Goal: Transaction & Acquisition: Book appointment/travel/reservation

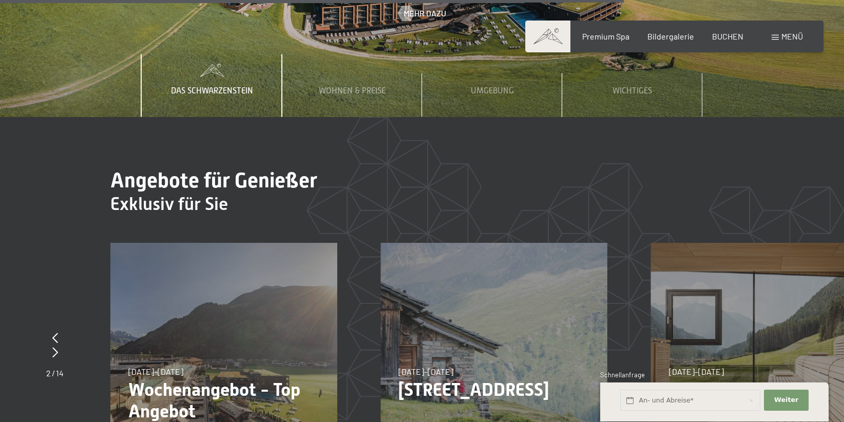
scroll to position [3590, 0]
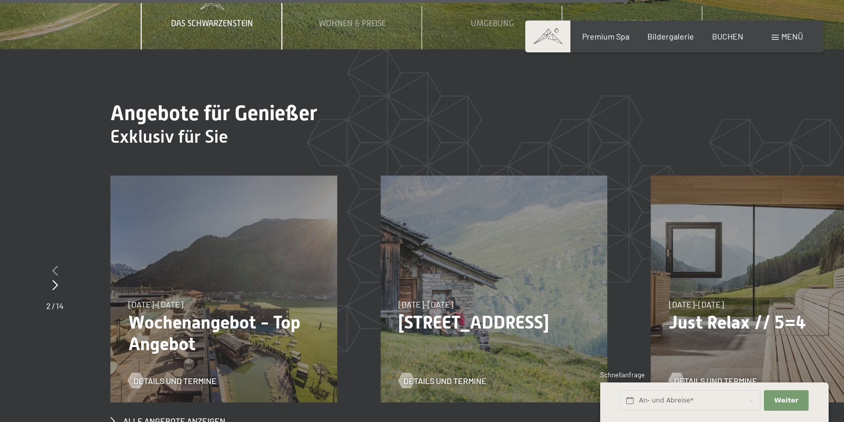
click at [52, 265] on icon at bounding box center [55, 270] width 6 height 10
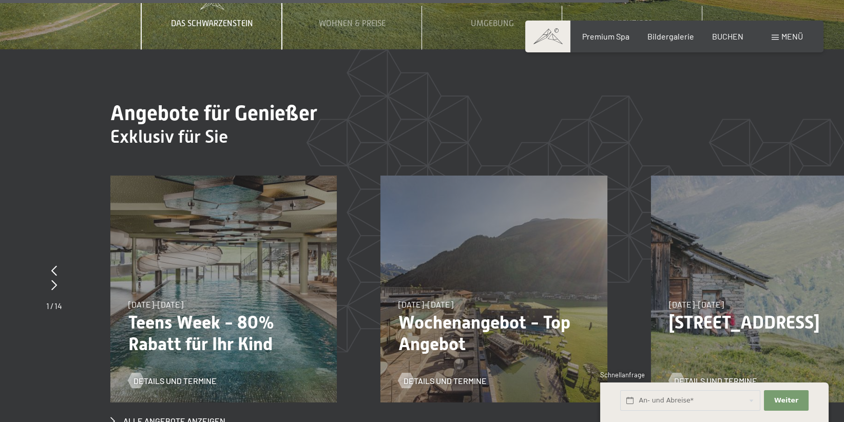
click at [196, 233] on div "23.08.–14.09.2025 27.09.–21.12.2025 10.01.–18.01.2026 31.01.–15.02.2026 07.03.–…" at bounding box center [223, 288] width 226 height 226
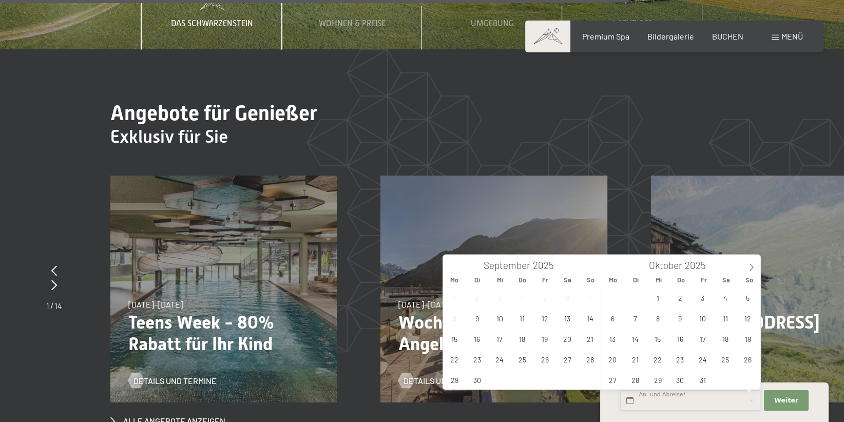
click at [700, 404] on input "text" at bounding box center [690, 400] width 140 height 21
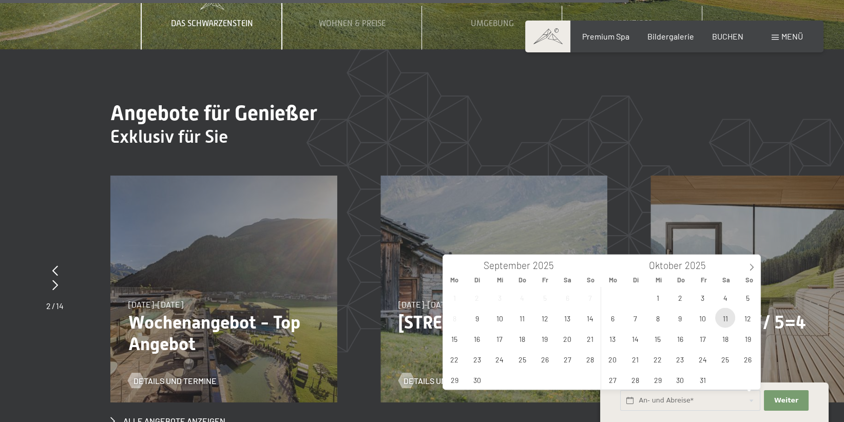
click at [722, 319] on span "11" at bounding box center [725, 317] width 20 height 20
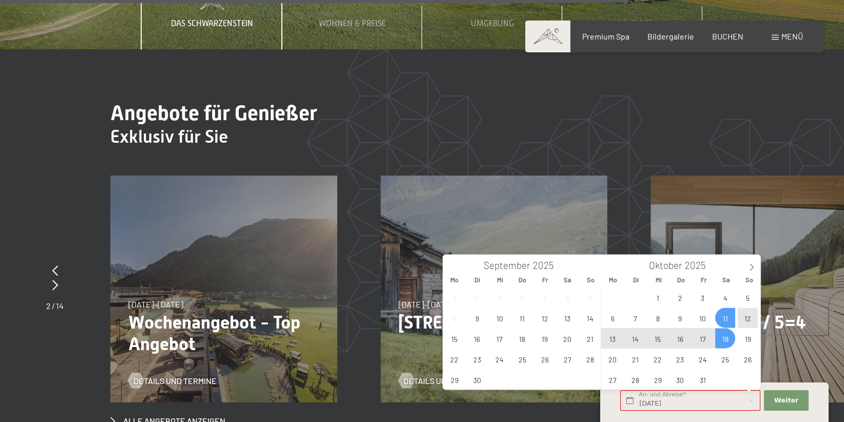
click at [724, 338] on span "18" at bounding box center [725, 338] width 20 height 20
type input "Sa. 11.10.2025 - Sa. 18.10.2025"
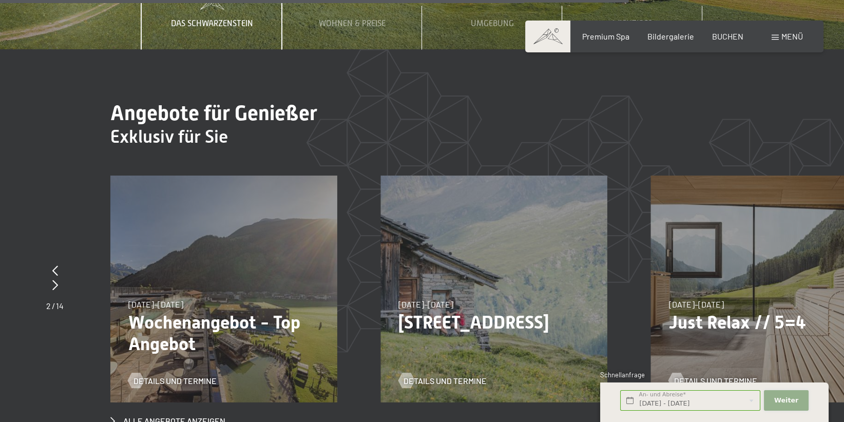
click at [793, 400] on span "Weiter" at bounding box center [786, 400] width 24 height 9
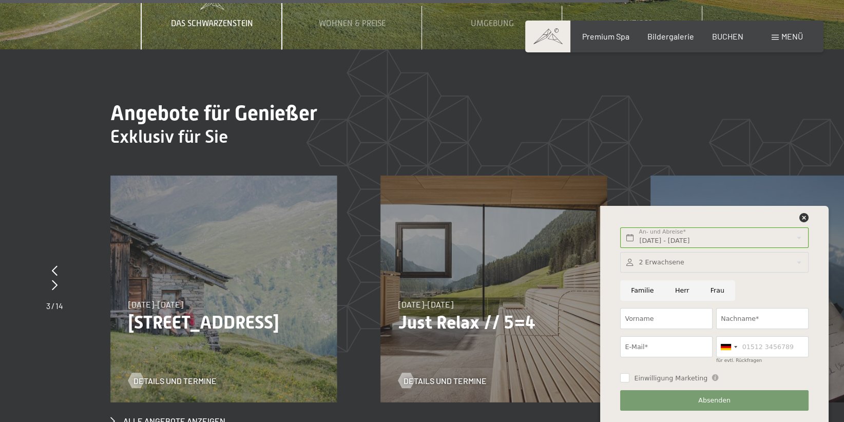
click at [803, 213] on div "Sa. 11.10.2025 - Sa. 18.10.2025 An- und Abreise* 7 Nächte Weiter Adressfelder a…" at bounding box center [714, 314] width 203 height 216
click at [734, 33] on span "BUCHEN" at bounding box center [727, 35] width 31 height 10
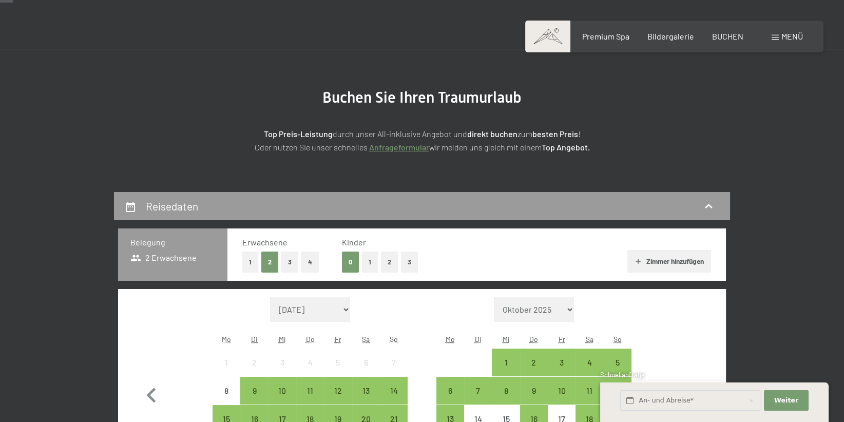
scroll to position [54, 0]
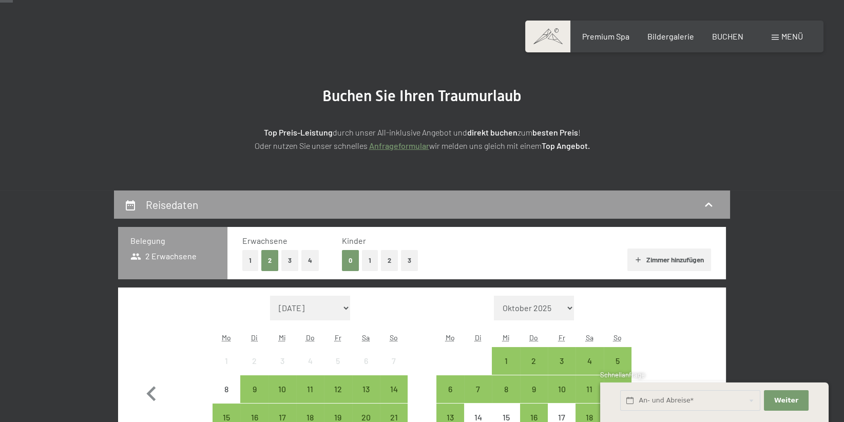
click at [387, 262] on button "2" at bounding box center [389, 260] width 17 height 21
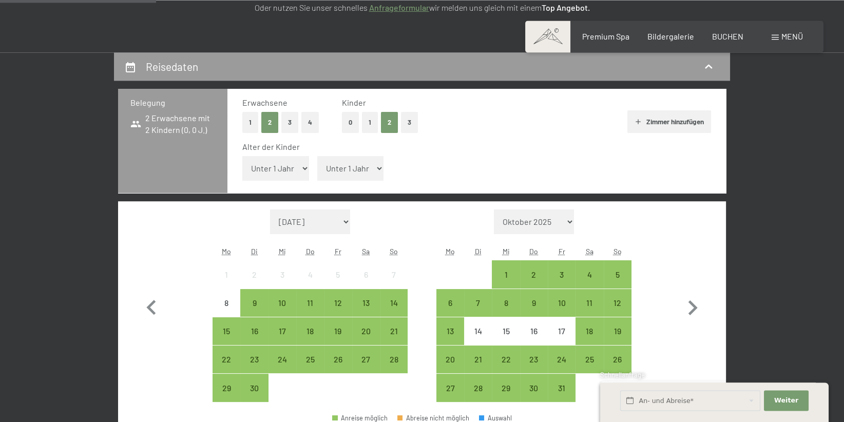
scroll to position [218, 0]
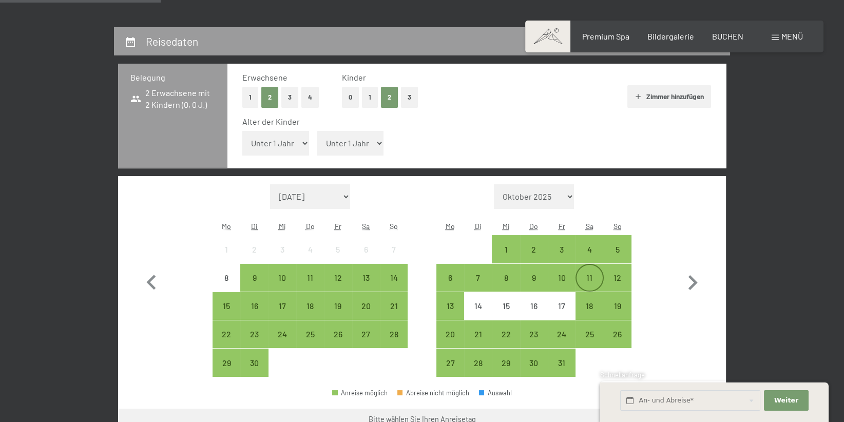
click at [592, 280] on div "11" at bounding box center [589, 286] width 26 height 26
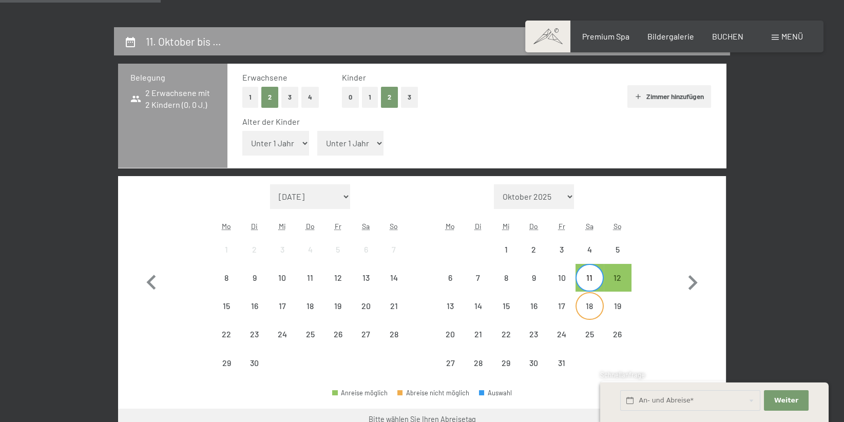
click at [594, 305] on div "18" at bounding box center [589, 315] width 26 height 26
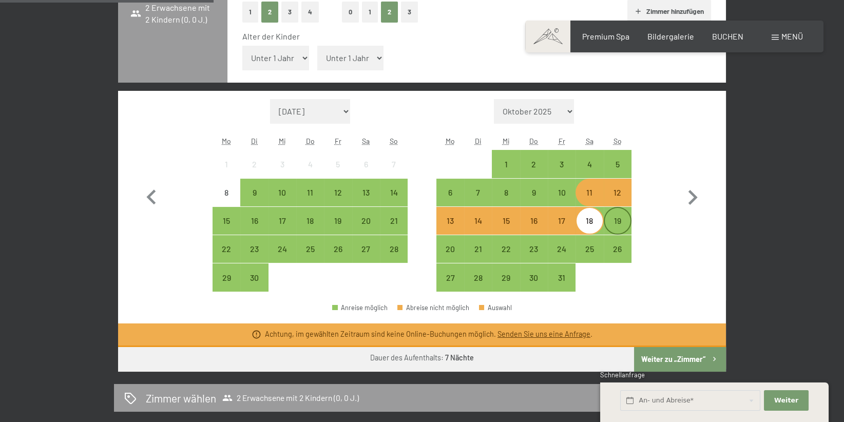
scroll to position [326, 0]
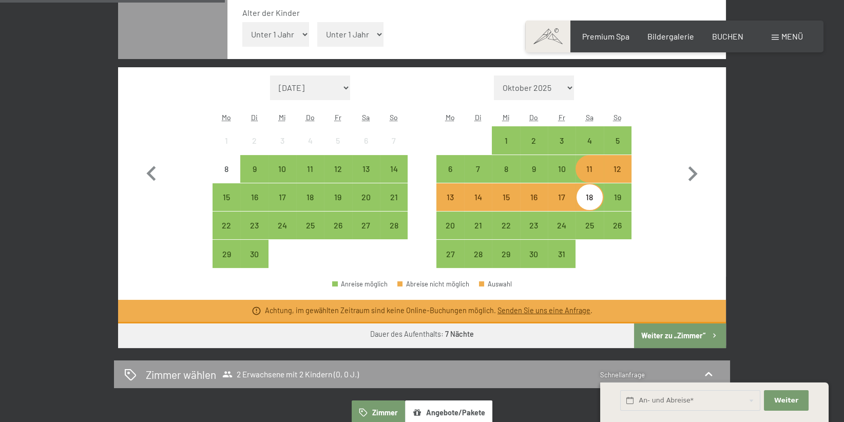
click at [670, 335] on button "Weiter zu „Zimmer“" at bounding box center [680, 335] width 92 height 25
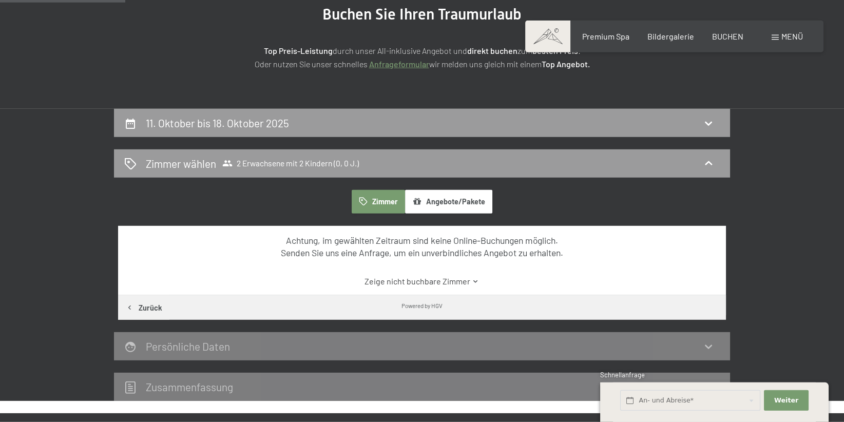
scroll to position [0, 0]
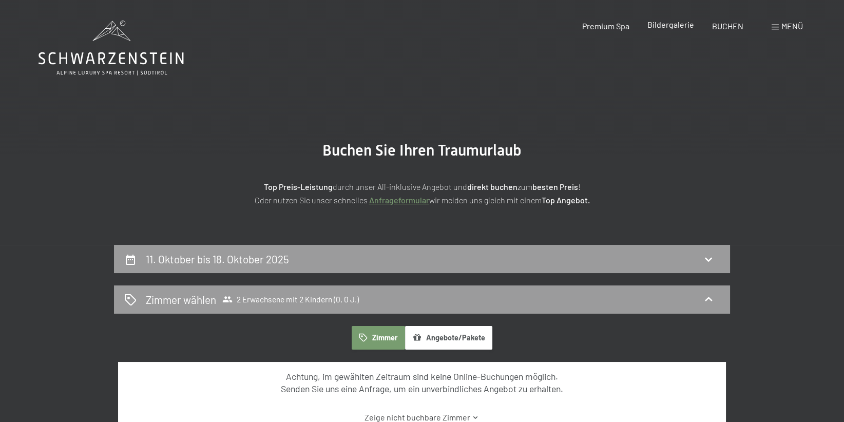
click at [682, 27] on span "Bildergalerie" at bounding box center [670, 24] width 47 height 10
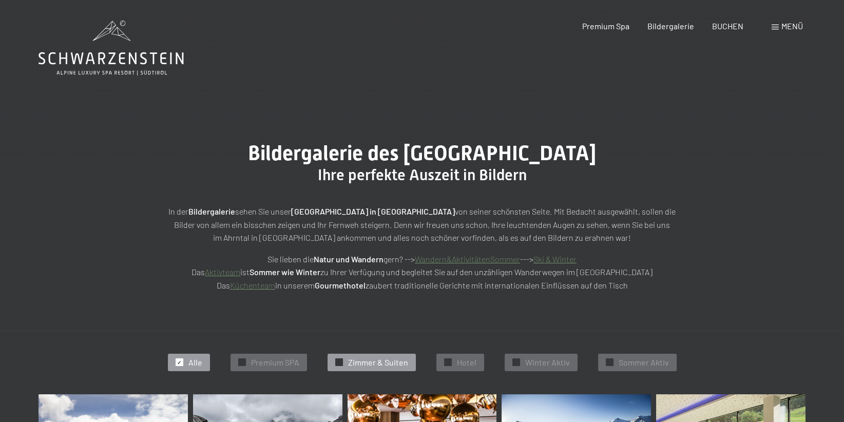
click at [359, 363] on span "Zimmer & Suiten" at bounding box center [378, 362] width 60 height 11
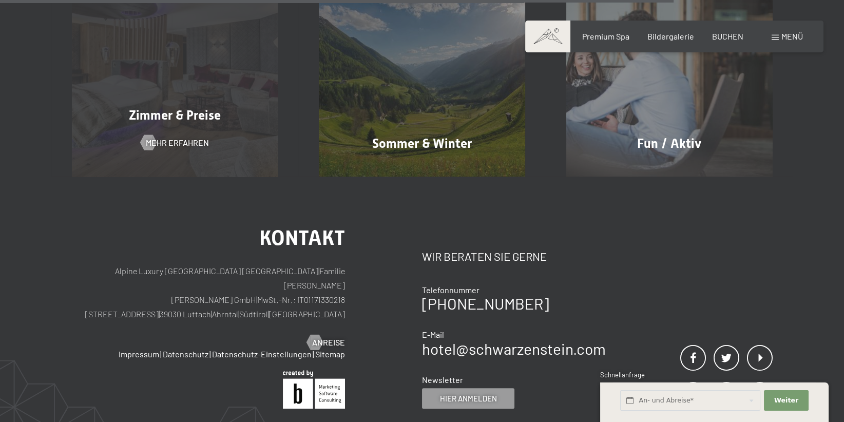
scroll to position [1020, 0]
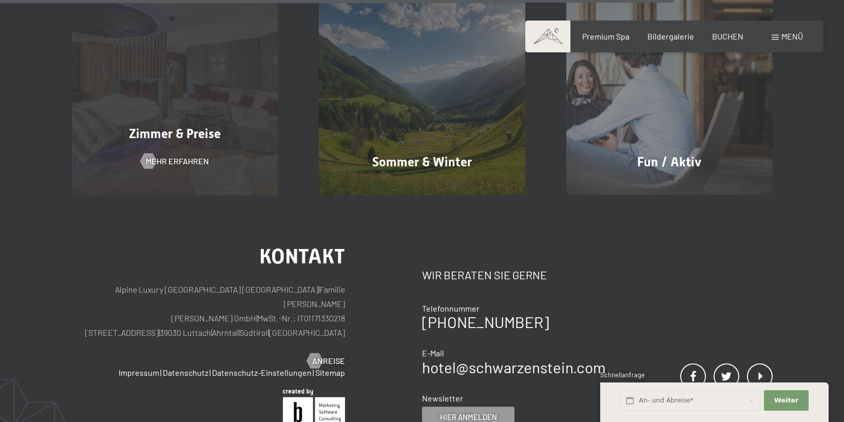
click at [220, 175] on div "Zimmer & Preise Mehr erfahren" at bounding box center [174, 92] width 247 height 206
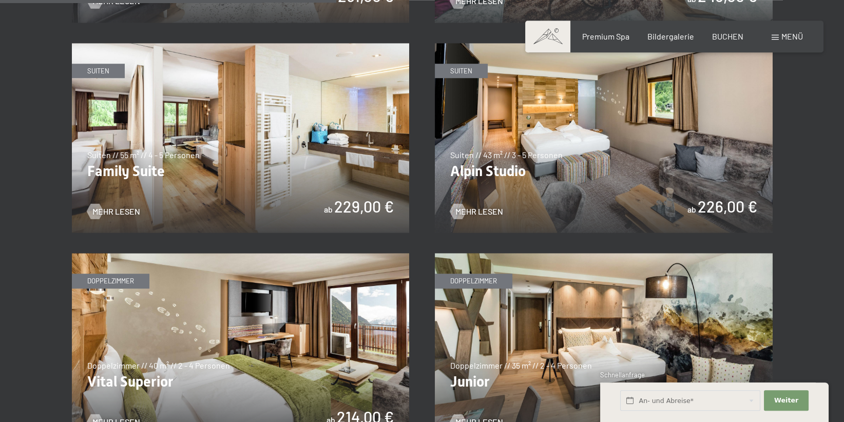
scroll to position [1305, 0]
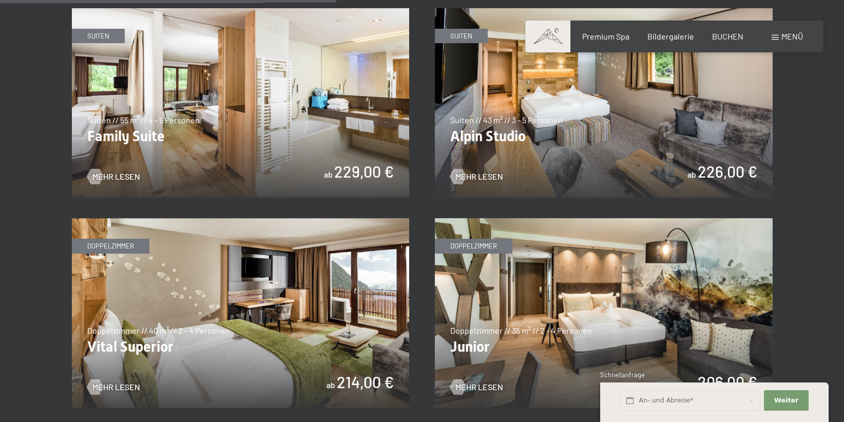
click at [218, 130] on img at bounding box center [241, 103] width 338 height 190
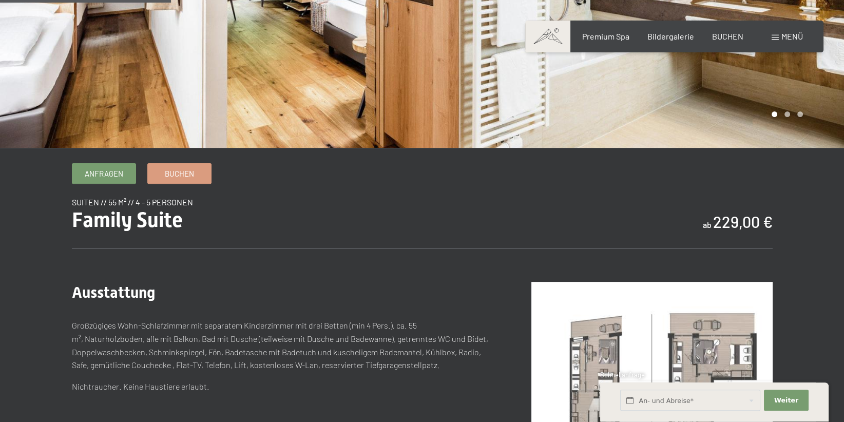
scroll to position [272, 0]
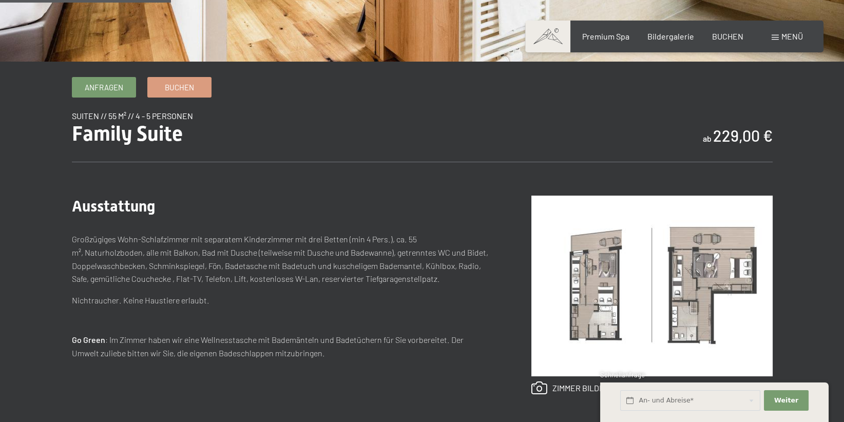
click at [611, 288] on img at bounding box center [651, 286] width 241 height 181
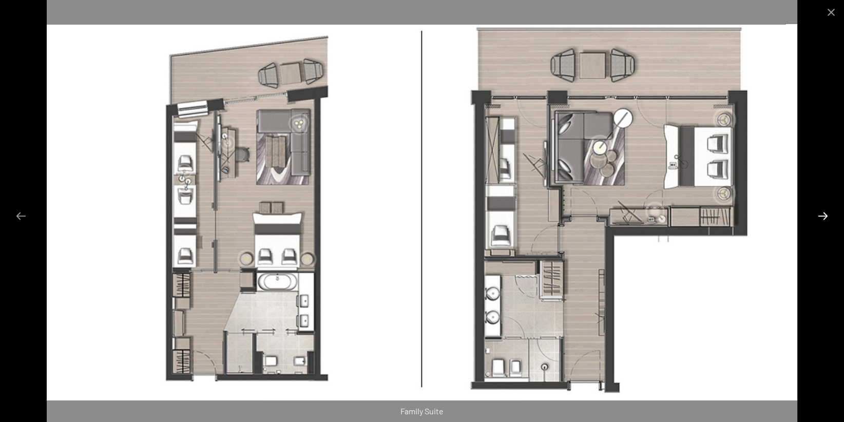
click at [824, 217] on button "Next slide" at bounding box center [823, 216] width 22 height 20
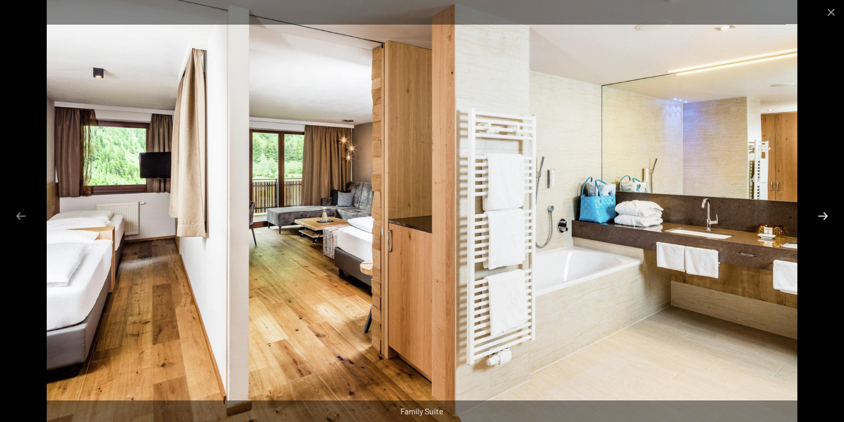
click at [824, 220] on button "Next slide" at bounding box center [823, 216] width 22 height 20
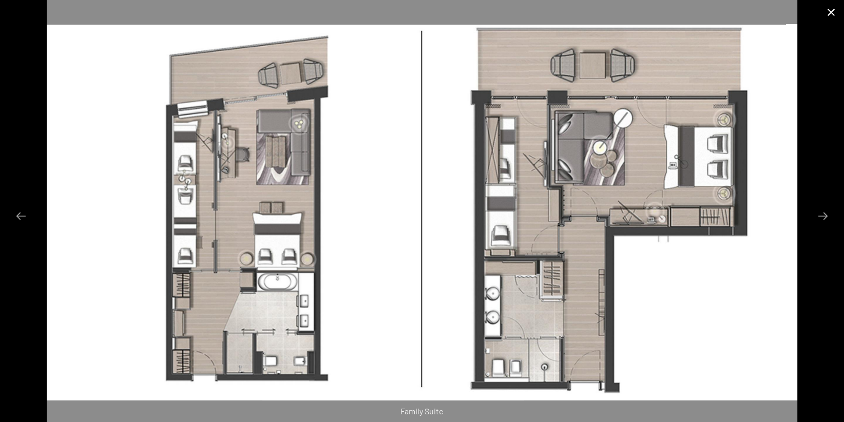
click at [825, 13] on button "Close gallery" at bounding box center [831, 12] width 26 height 24
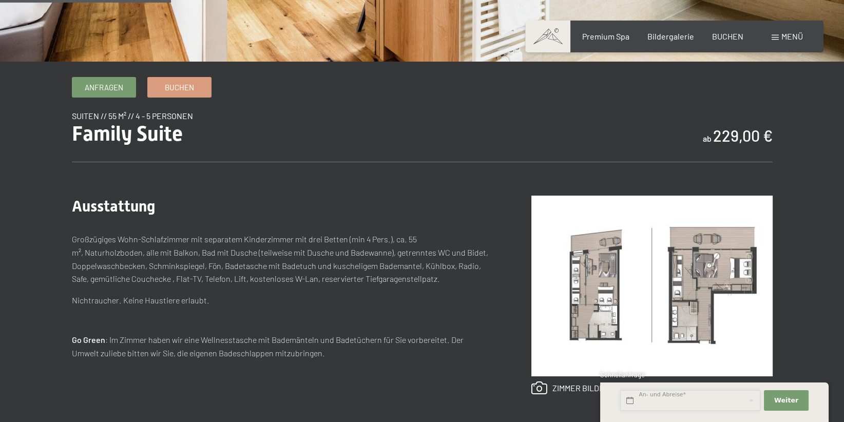
click at [679, 402] on input "text" at bounding box center [690, 400] width 140 height 21
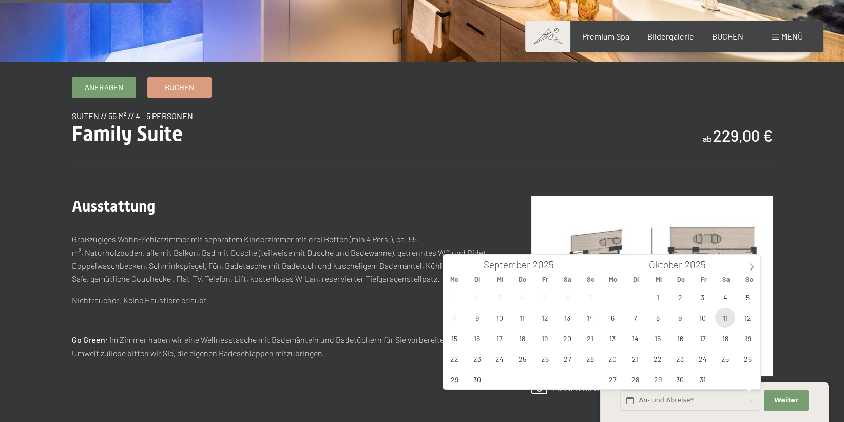
click at [731, 318] on span "11" at bounding box center [725, 317] width 20 height 20
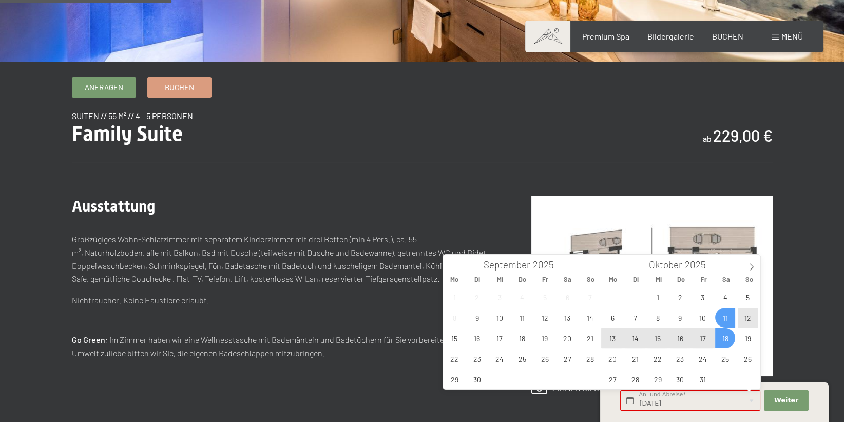
click at [729, 340] on span "18" at bounding box center [725, 338] width 20 height 20
type input "Sa. 11.10.2025 - Sa. 18.10.2025"
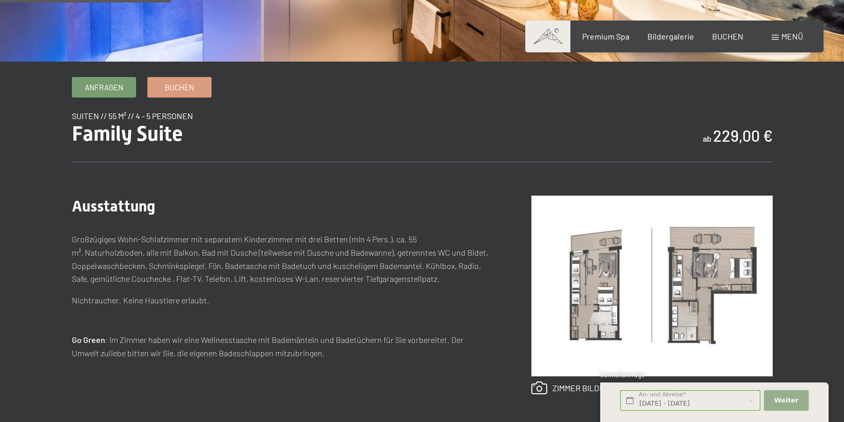
click at [787, 402] on span "Weiter" at bounding box center [786, 400] width 24 height 9
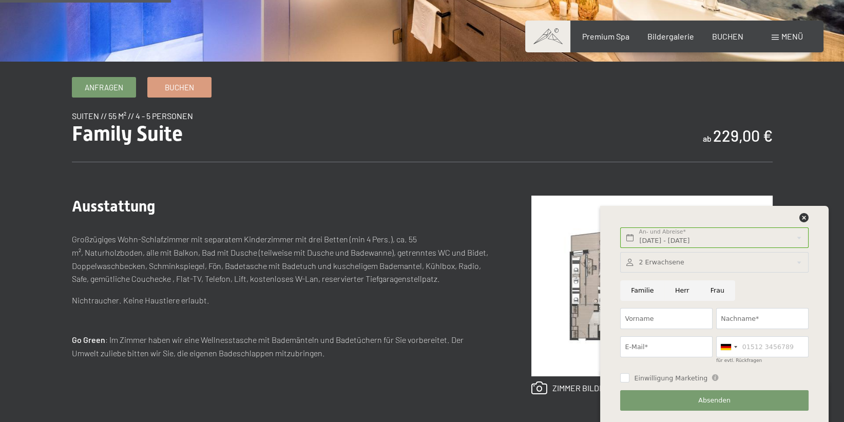
click at [702, 285] on input "Frau" at bounding box center [716, 290] width 35 height 21
radio input "true"
click at [679, 314] on input "Vorname" at bounding box center [666, 318] width 92 height 21
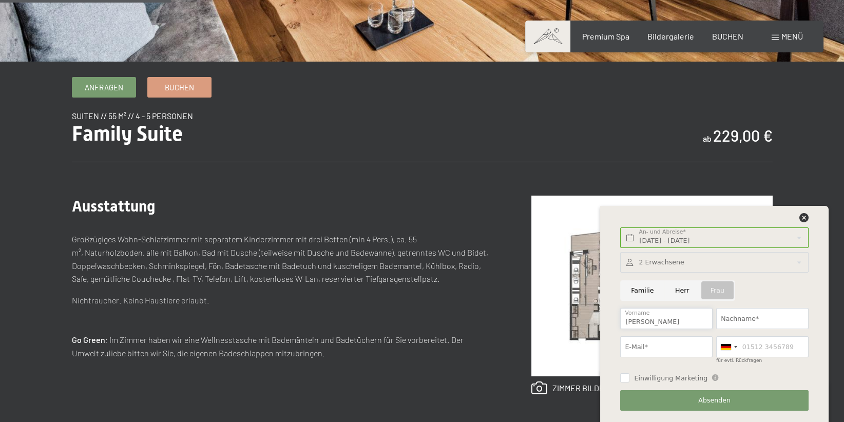
type input "Anne"
type input "Sonnenschein"
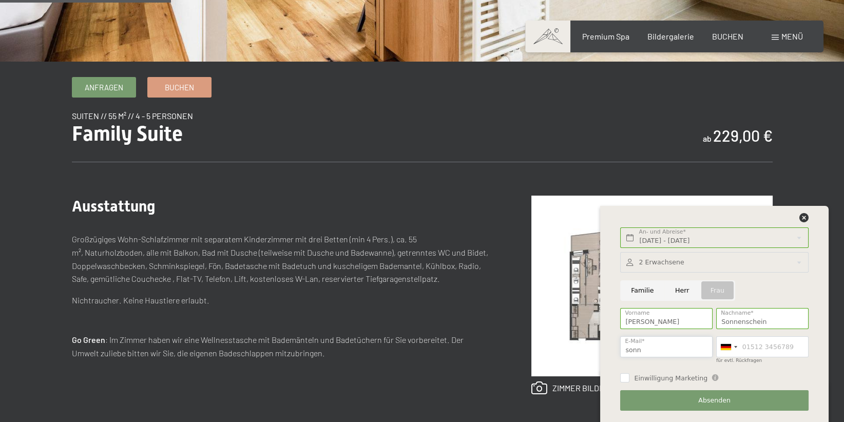
type input "sonnenschein@keroll.de"
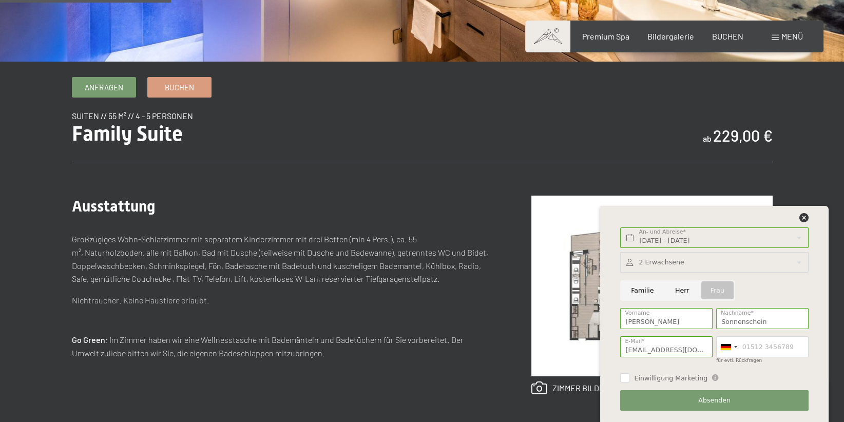
click at [681, 261] on div at bounding box center [714, 262] width 188 height 21
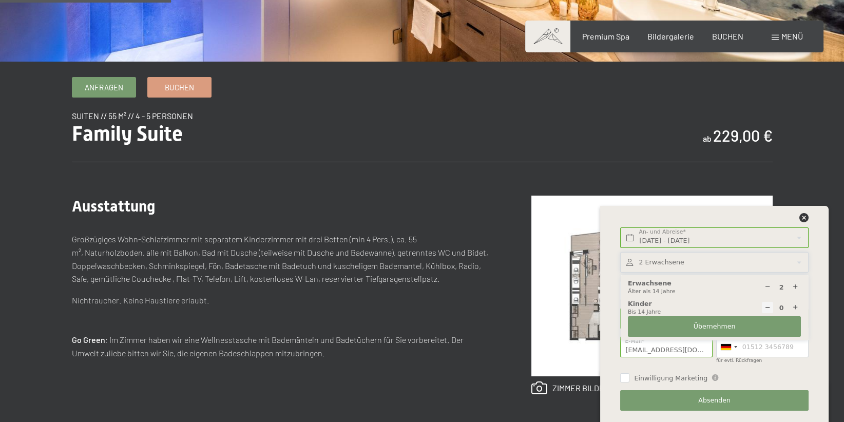
click at [796, 306] on icon at bounding box center [794, 307] width 7 height 7
select select
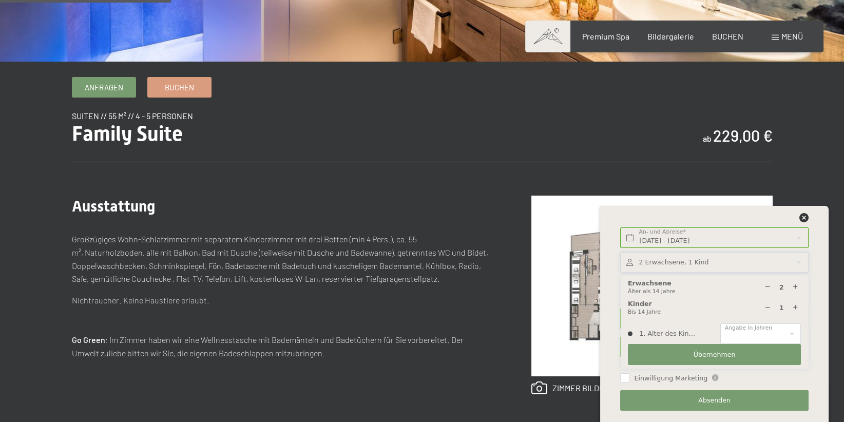
click at [796, 306] on icon at bounding box center [794, 307] width 7 height 7
type input "2"
select select
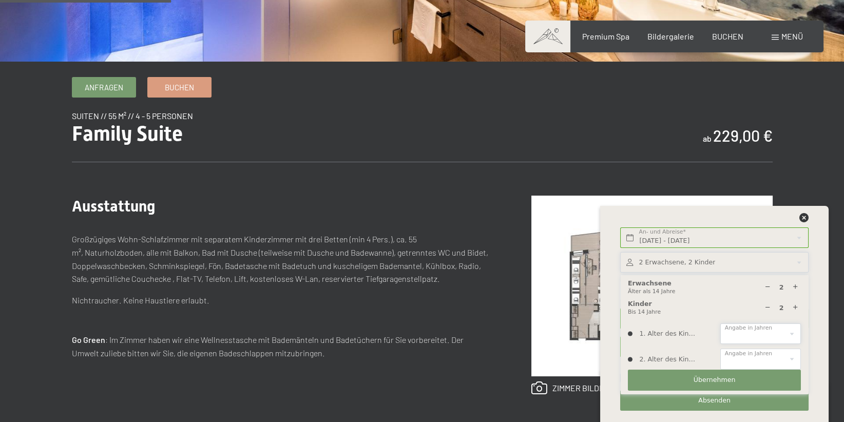
click at [720, 323] on select "0 1 2 3 4 5 6 7 8 9 10 11 12 13 14" at bounding box center [760, 333] width 81 height 21
select select "11"
click option "11" at bounding box center [0, 0] width 0 height 0
click at [720, 348] on select "0 1 2 3 4 5 6 7 8 9 10 11 12 13 14" at bounding box center [760, 358] width 81 height 21
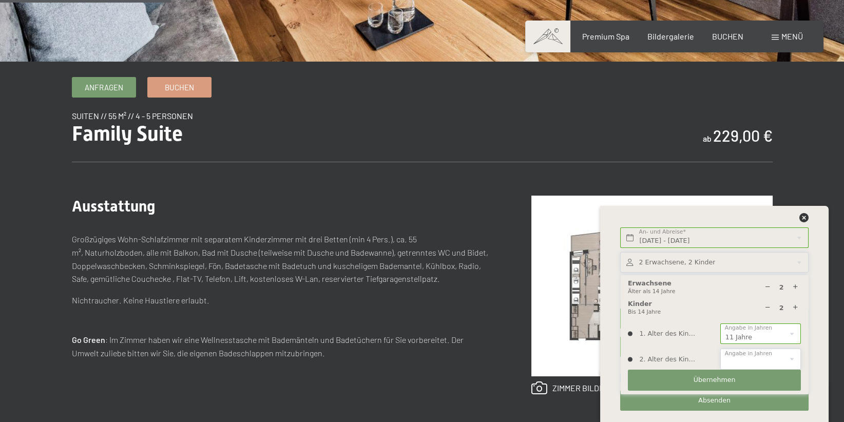
select select "8"
click option "8" at bounding box center [0, 0] width 0 height 0
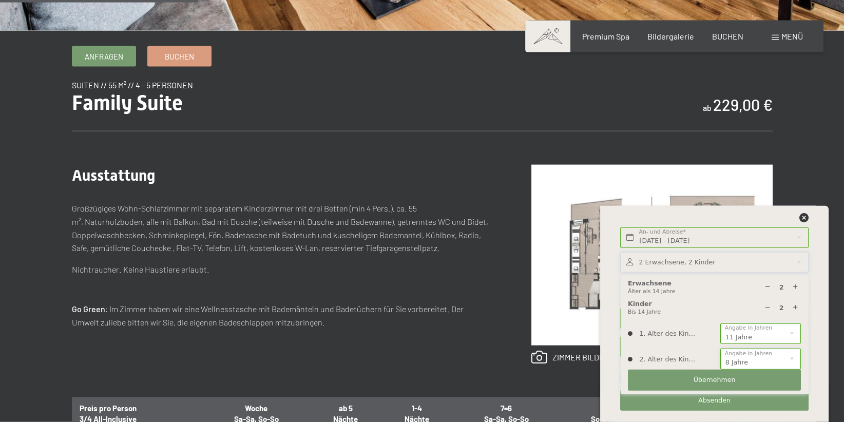
scroll to position [326, 0]
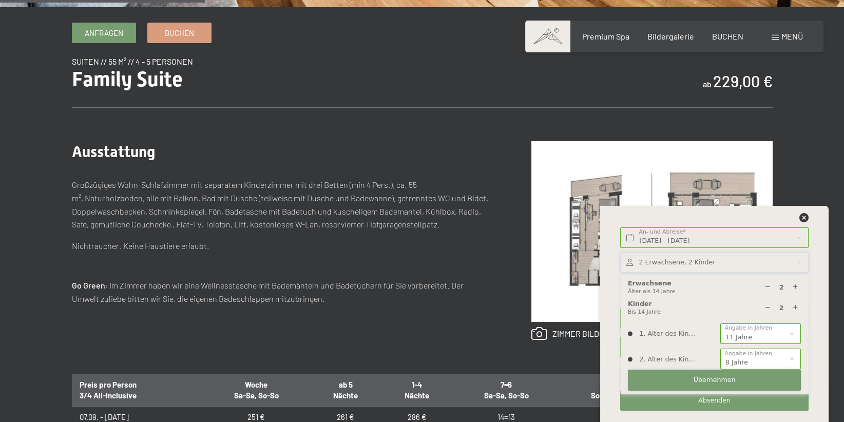
click at [729, 378] on span "Übernehmen" at bounding box center [714, 379] width 42 height 9
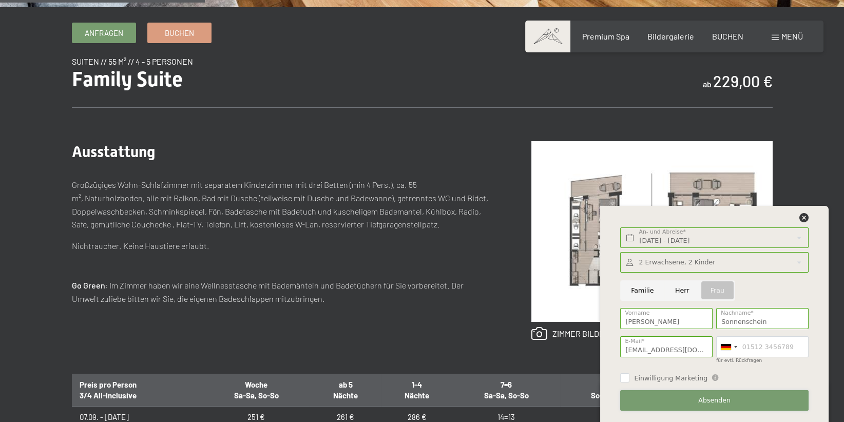
click at [741, 401] on button "Absenden" at bounding box center [714, 400] width 188 height 21
